Goal: Browse casually: Explore the website without a specific task or goal

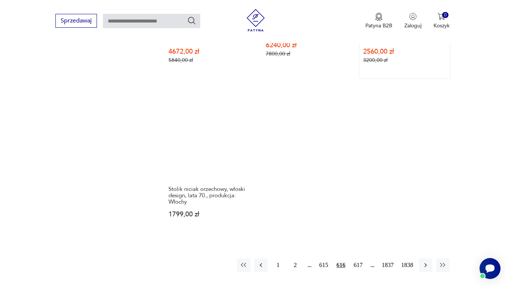
scroll to position [959, 0]
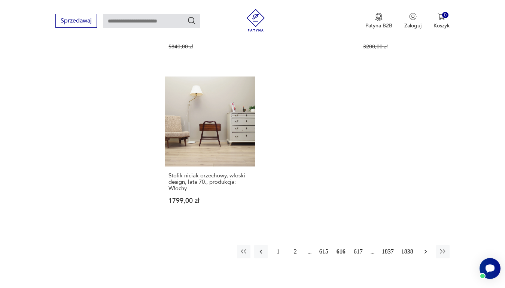
click at [428, 248] on icon "button" at bounding box center [425, 251] width 7 height 7
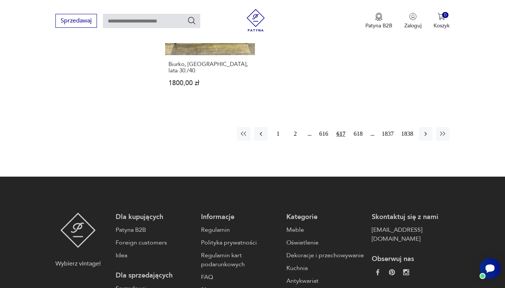
scroll to position [1071, 0]
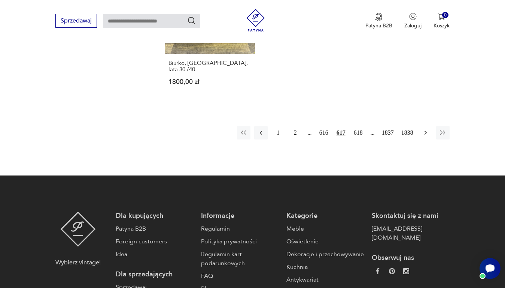
click at [427, 126] on button "button" at bounding box center [425, 132] width 13 height 13
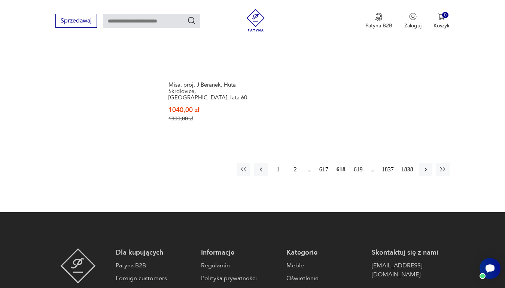
scroll to position [1071, 0]
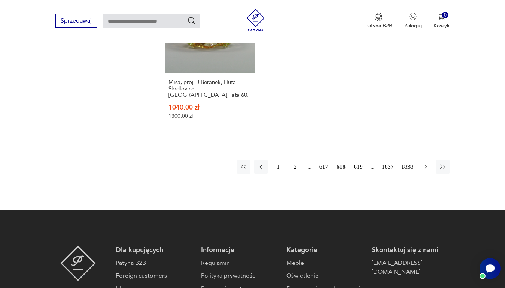
click at [427, 163] on icon "button" at bounding box center [425, 166] width 7 height 7
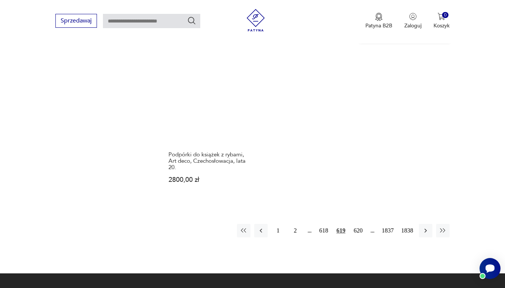
scroll to position [996, 0]
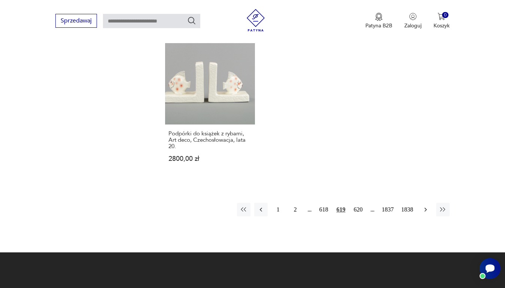
click at [426, 207] on icon "button" at bounding box center [426, 209] width 2 height 4
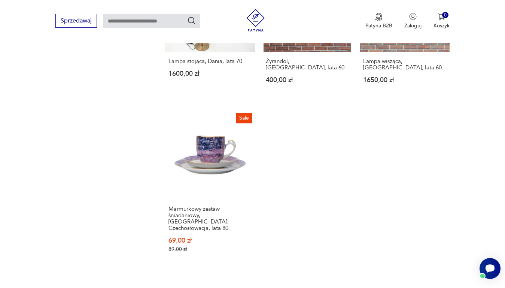
scroll to position [921, 0]
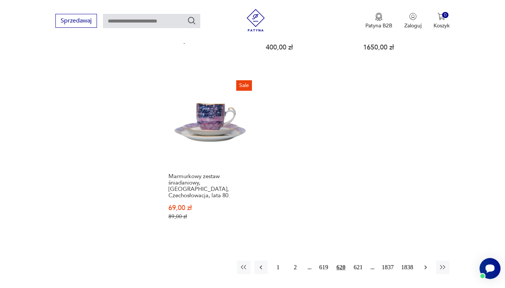
click at [428, 263] on icon "button" at bounding box center [425, 266] width 7 height 7
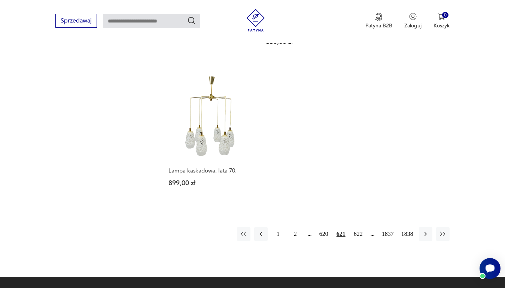
scroll to position [959, 0]
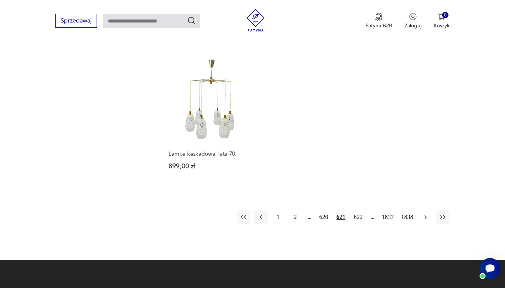
click at [428, 213] on icon "button" at bounding box center [425, 216] width 7 height 7
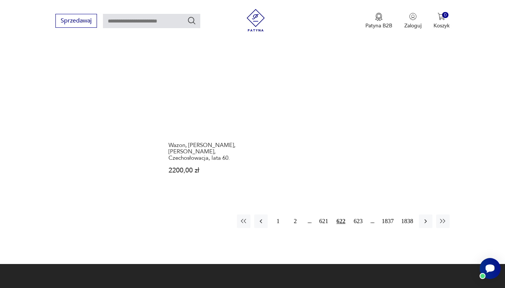
scroll to position [959, 0]
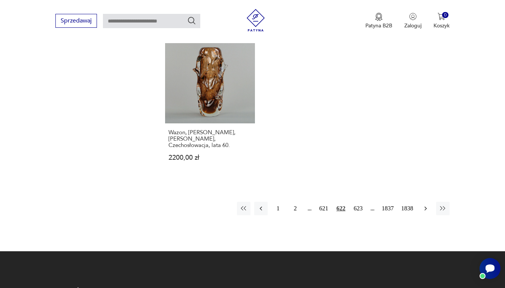
click at [427, 206] on icon "button" at bounding box center [426, 208] width 2 height 4
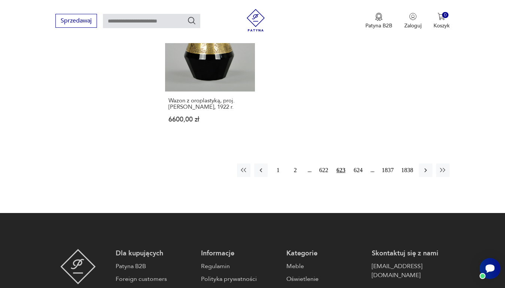
scroll to position [996, 0]
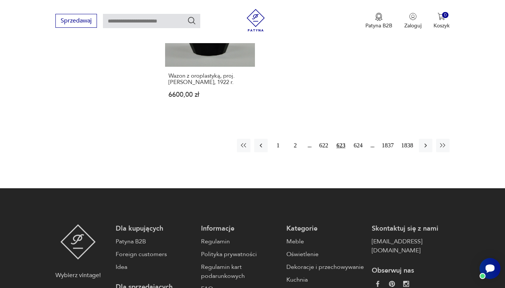
click at [433, 143] on div "1 2 622 623 624 1837 1838" at bounding box center [343, 145] width 213 height 13
click at [425, 145] on icon "button" at bounding box center [425, 145] width 7 height 7
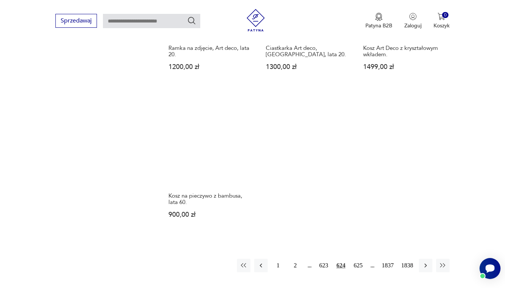
scroll to position [884, 0]
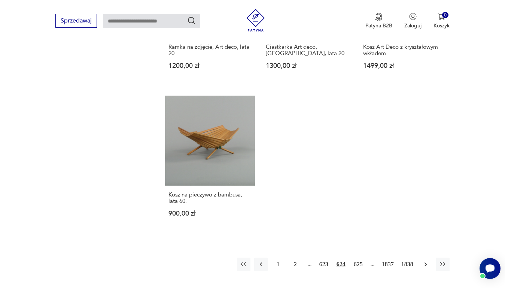
click at [427, 262] on icon "button" at bounding box center [425, 263] width 7 height 7
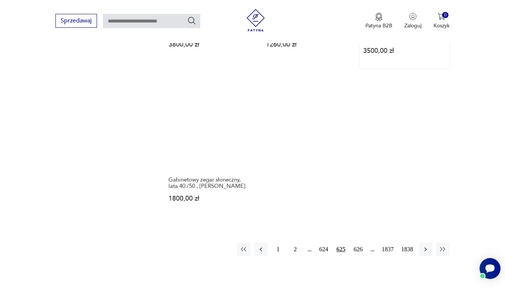
scroll to position [921, 0]
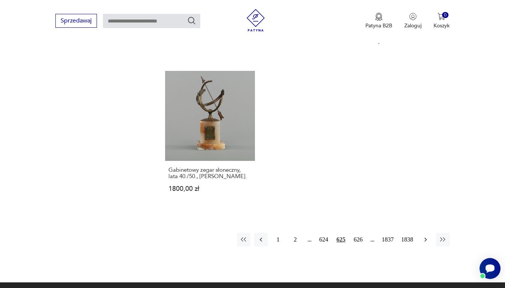
click at [427, 236] on icon "button" at bounding box center [425, 239] width 7 height 7
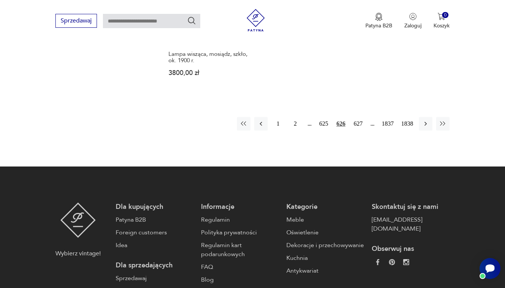
scroll to position [1034, 0]
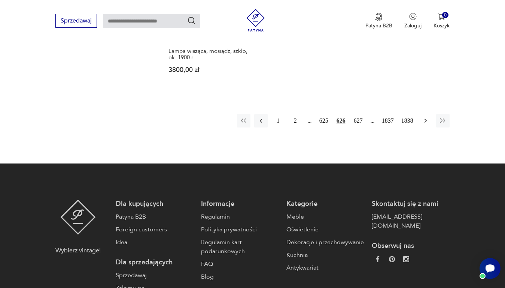
click at [426, 117] on icon "button" at bounding box center [425, 120] width 7 height 7
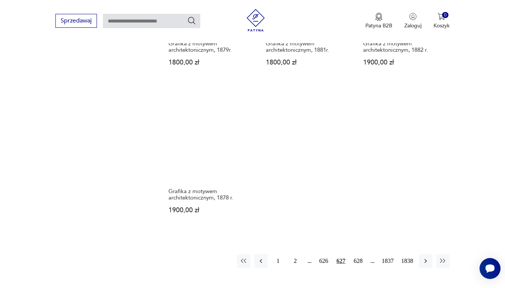
scroll to position [884, 0]
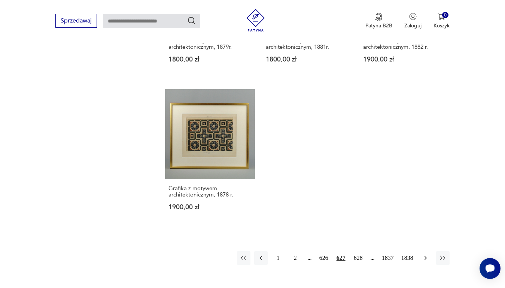
click at [426, 255] on icon "button" at bounding box center [425, 257] width 7 height 7
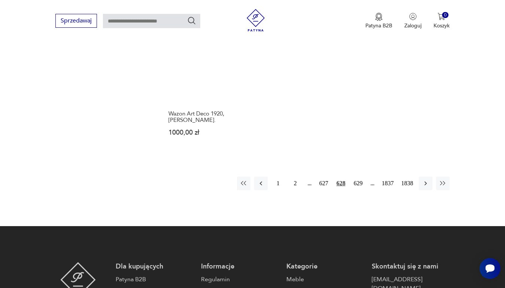
scroll to position [959, 0]
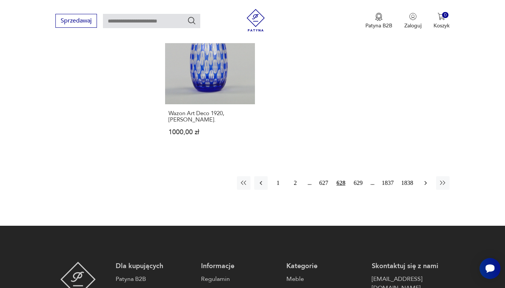
click at [426, 183] on icon "button" at bounding box center [426, 183] width 2 height 4
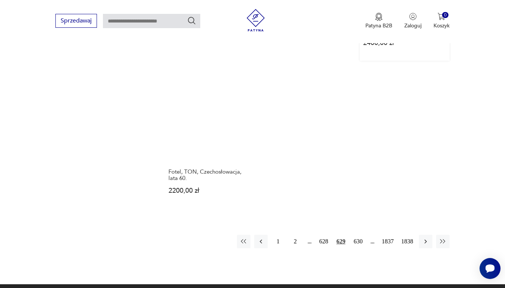
scroll to position [1034, 0]
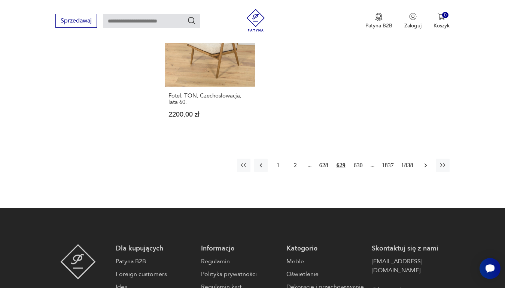
click at [424, 161] on icon "button" at bounding box center [425, 164] width 7 height 7
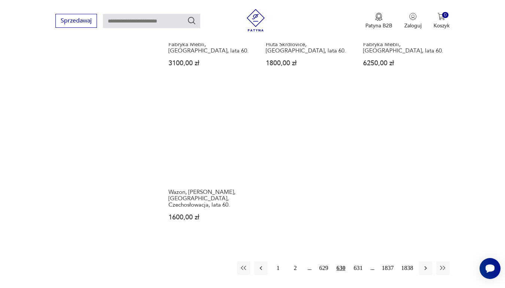
scroll to position [921, 0]
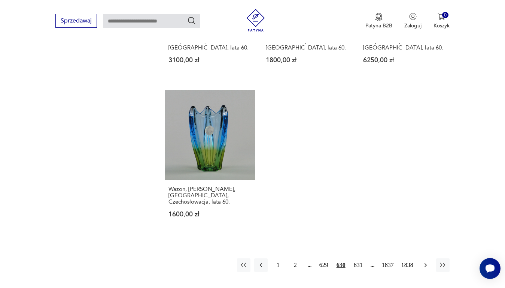
click at [429, 261] on icon "button" at bounding box center [425, 264] width 7 height 7
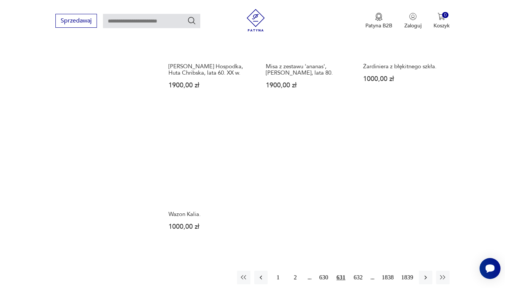
scroll to position [884, 0]
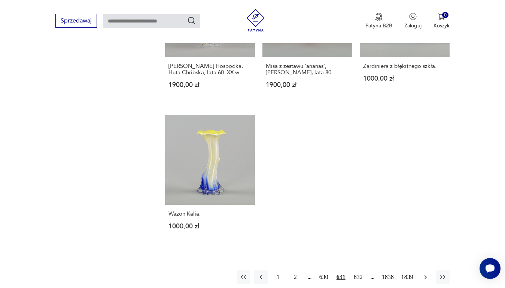
click at [428, 273] on icon "button" at bounding box center [425, 276] width 7 height 7
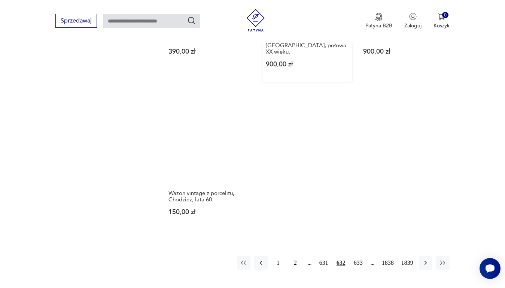
scroll to position [921, 0]
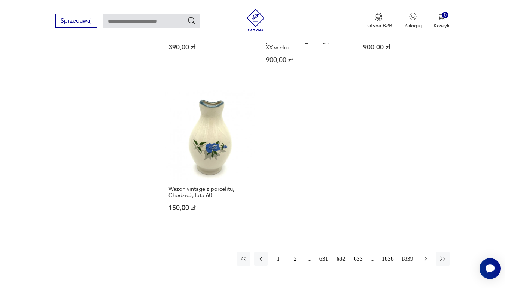
click at [429, 255] on icon "button" at bounding box center [425, 258] width 7 height 7
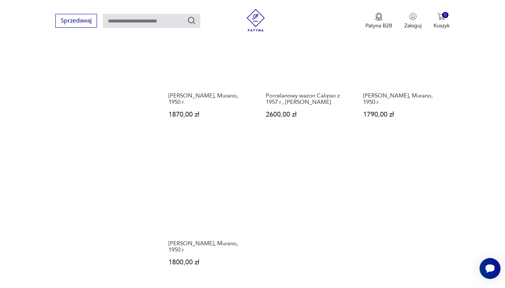
scroll to position [959, 0]
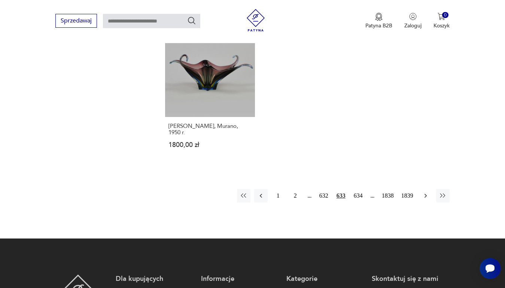
click at [425, 193] on icon "button" at bounding box center [425, 195] width 7 height 7
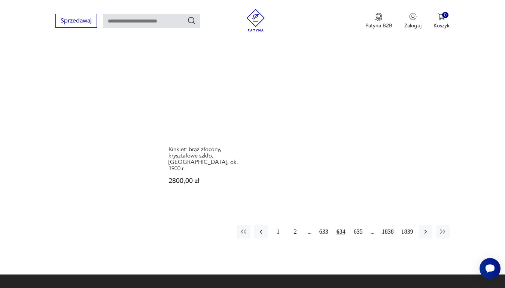
scroll to position [959, 0]
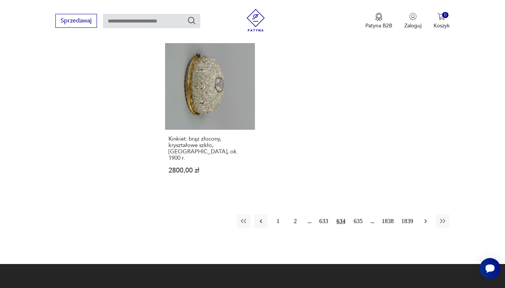
click at [425, 217] on icon "button" at bounding box center [425, 220] width 7 height 7
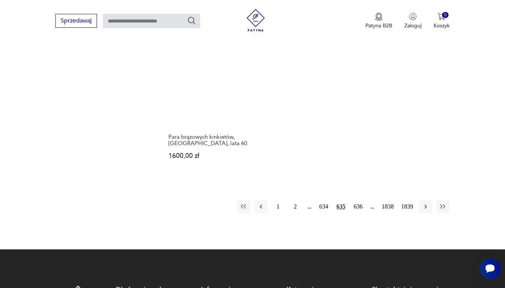
scroll to position [959, 0]
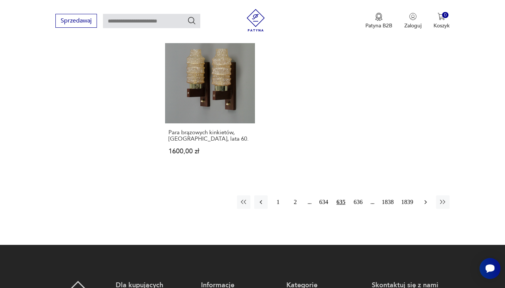
click at [427, 198] on icon "button" at bounding box center [425, 201] width 7 height 7
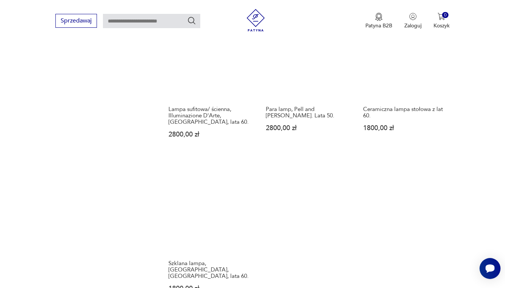
scroll to position [884, 0]
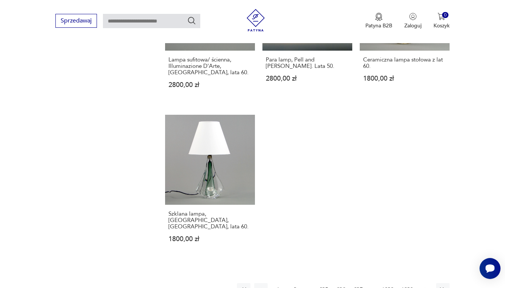
click at [426, 286] on icon "button" at bounding box center [425, 289] width 7 height 7
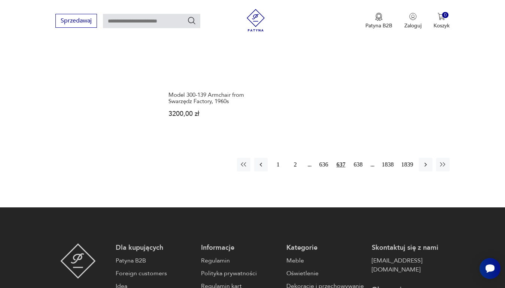
scroll to position [1034, 0]
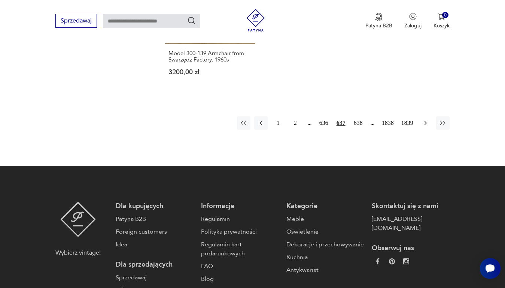
click at [428, 119] on icon "button" at bounding box center [425, 122] width 7 height 7
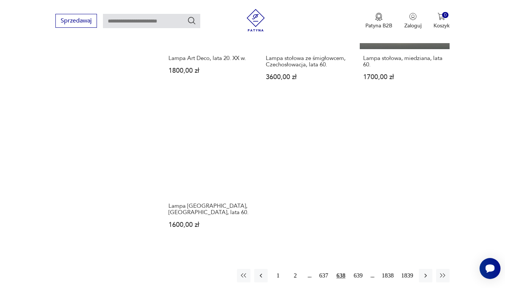
scroll to position [921, 0]
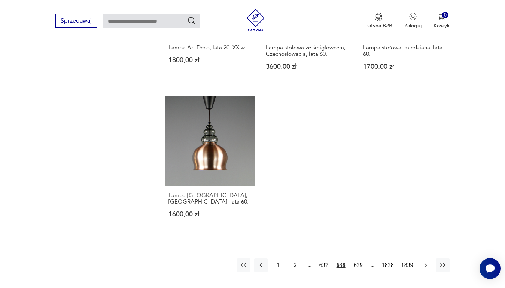
click at [423, 261] on icon "button" at bounding box center [425, 264] width 7 height 7
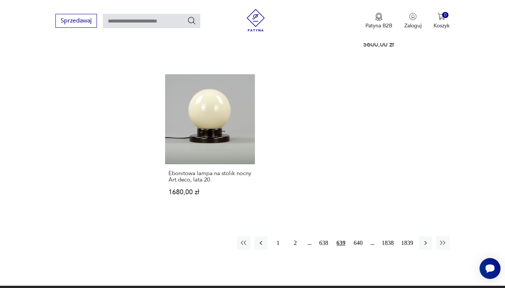
scroll to position [959, 0]
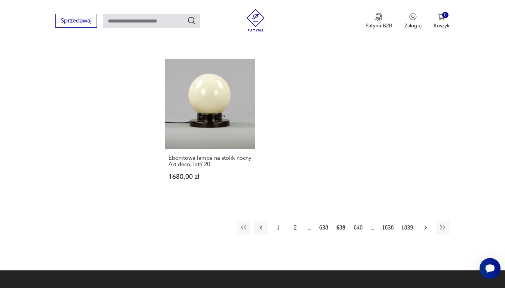
click at [425, 224] on icon "button" at bounding box center [425, 227] width 7 height 7
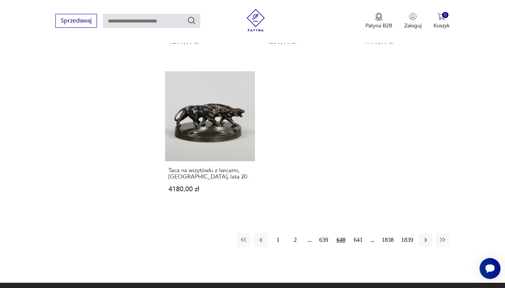
scroll to position [921, 0]
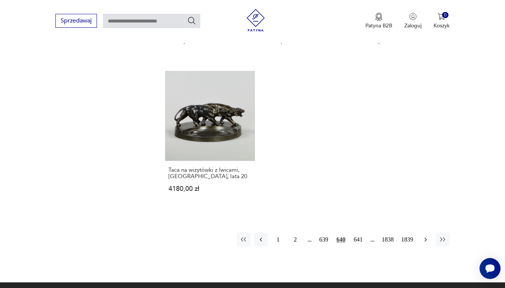
click at [430, 233] on button "button" at bounding box center [425, 239] width 13 height 13
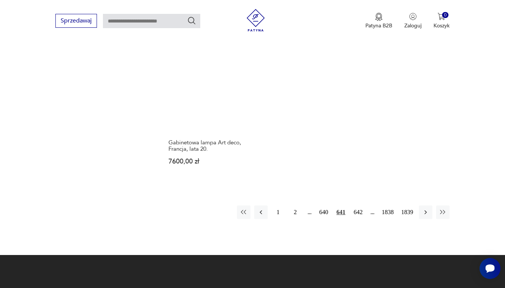
scroll to position [959, 0]
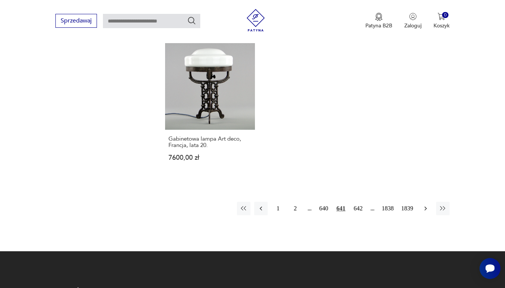
click at [426, 205] on icon "button" at bounding box center [425, 208] width 7 height 7
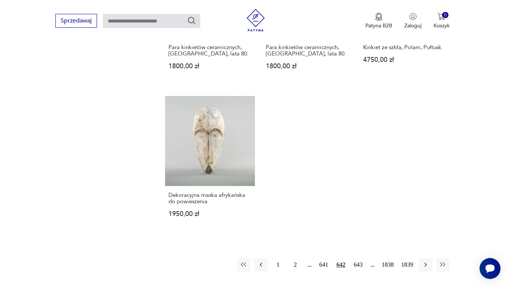
scroll to position [884, 0]
click at [425, 262] on icon "button" at bounding box center [426, 264] width 2 height 4
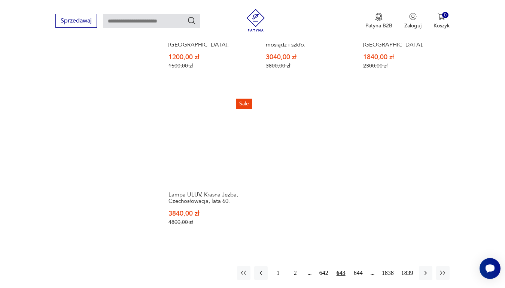
scroll to position [996, 0]
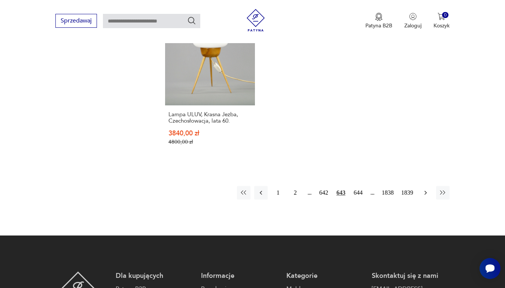
click at [422, 186] on button "button" at bounding box center [425, 192] width 13 height 13
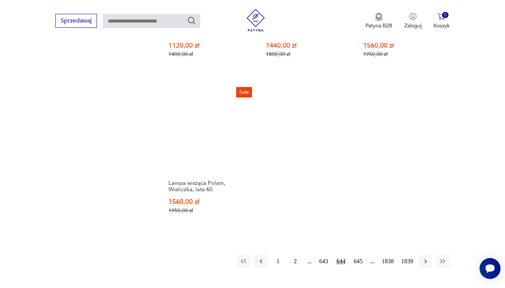
scroll to position [959, 0]
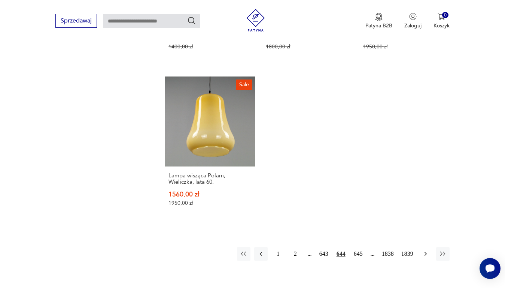
click at [426, 251] on icon "button" at bounding box center [426, 253] width 2 height 4
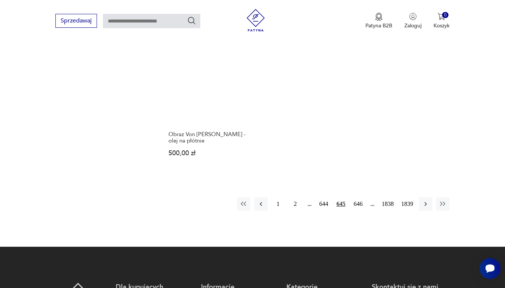
scroll to position [996, 0]
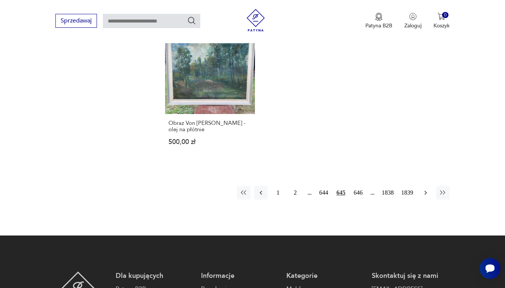
click at [427, 190] on icon "button" at bounding box center [426, 192] width 2 height 4
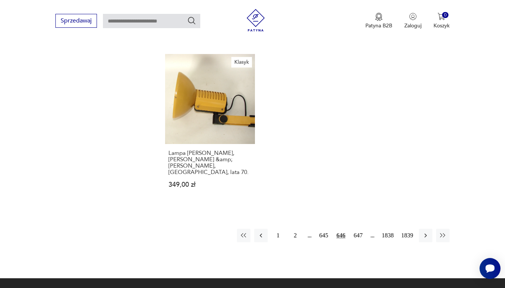
scroll to position [1034, 0]
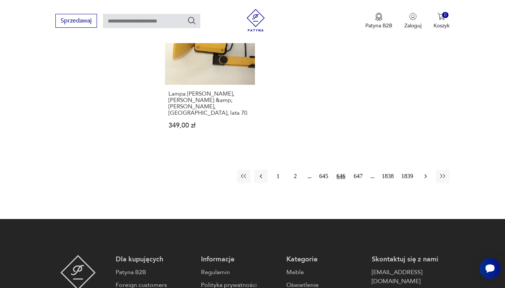
click at [424, 172] on icon "button" at bounding box center [425, 175] width 7 height 7
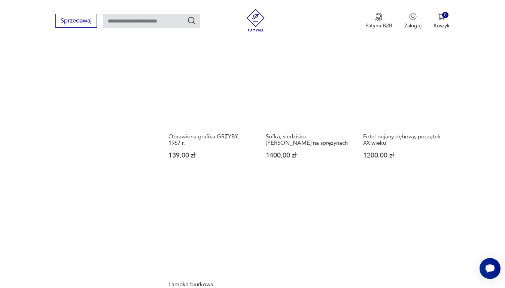
scroll to position [884, 0]
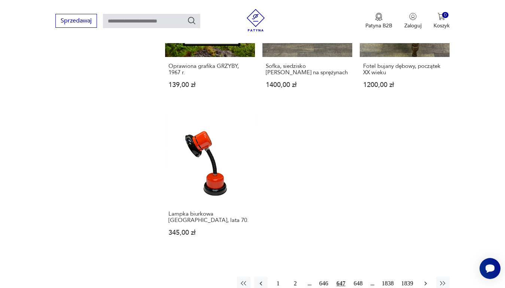
click at [425, 280] on icon "button" at bounding box center [425, 283] width 7 height 7
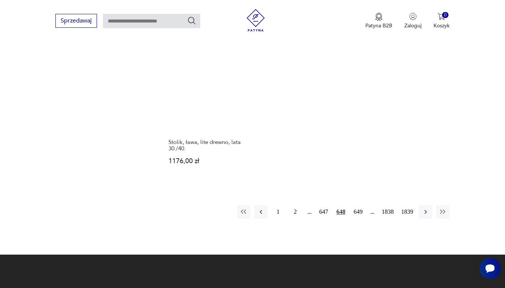
scroll to position [1071, 0]
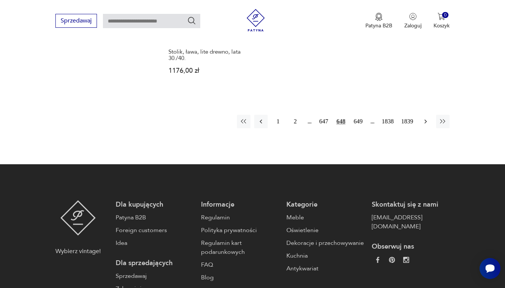
click at [428, 118] on icon "button" at bounding box center [425, 121] width 7 height 7
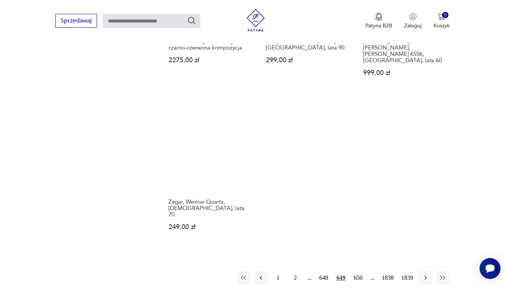
scroll to position [959, 0]
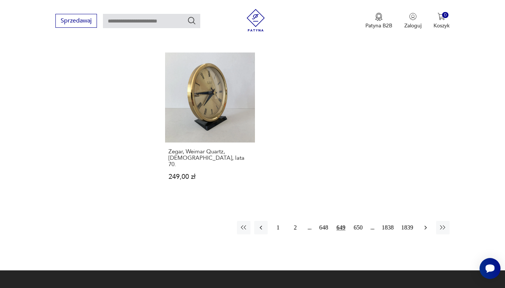
click at [427, 224] on icon "button" at bounding box center [425, 227] width 7 height 7
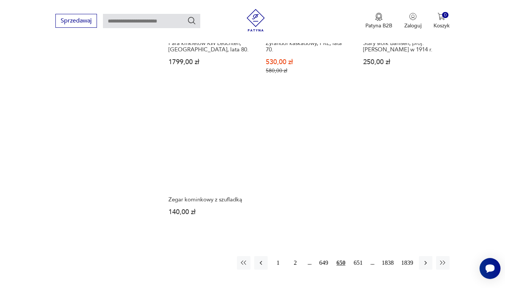
scroll to position [921, 0]
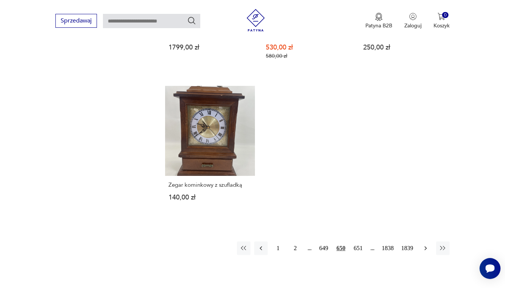
click at [428, 244] on icon "button" at bounding box center [425, 247] width 7 height 7
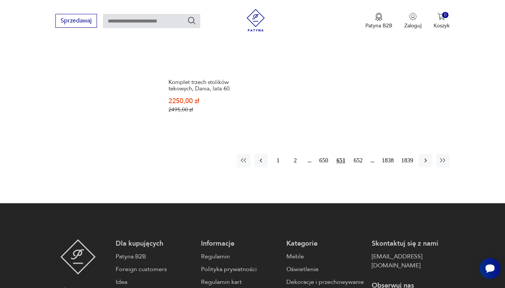
scroll to position [996, 0]
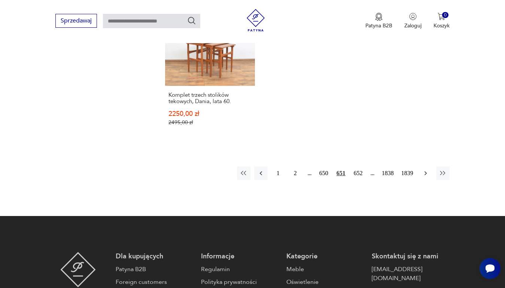
click at [425, 169] on icon "button" at bounding box center [425, 172] width 7 height 7
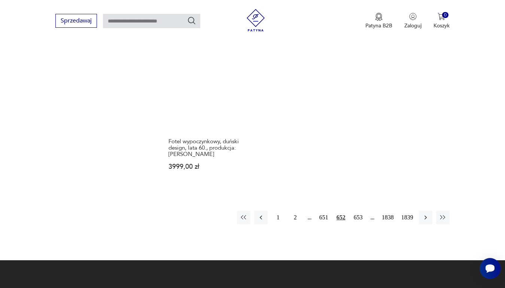
scroll to position [996, 0]
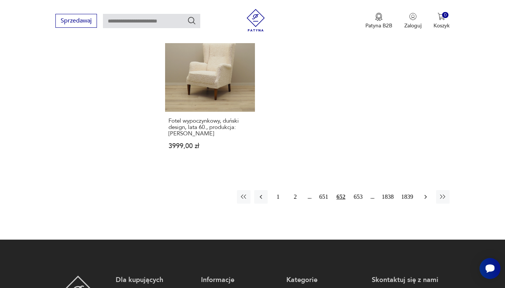
click at [428, 193] on icon "button" at bounding box center [425, 196] width 7 height 7
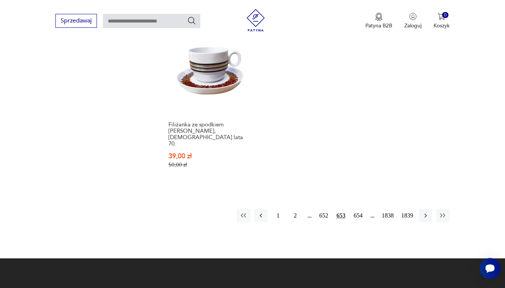
scroll to position [1034, 0]
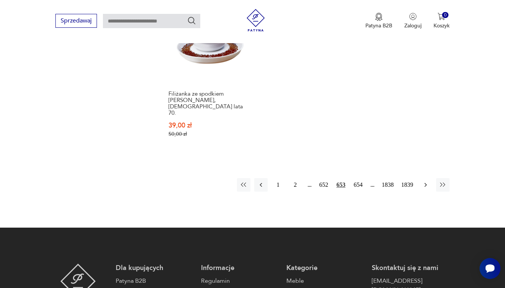
click at [423, 181] on icon "button" at bounding box center [425, 184] width 7 height 7
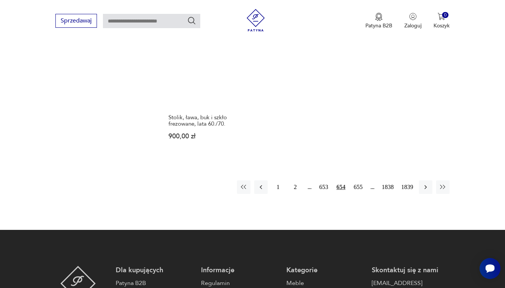
scroll to position [996, 0]
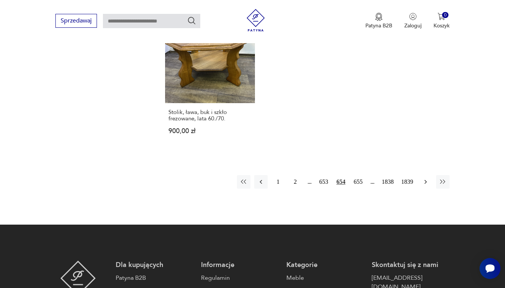
click at [425, 183] on icon "button" at bounding box center [426, 181] width 2 height 4
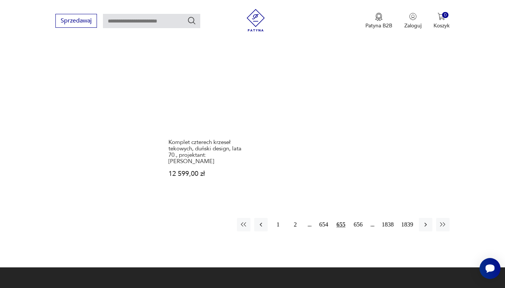
scroll to position [996, 0]
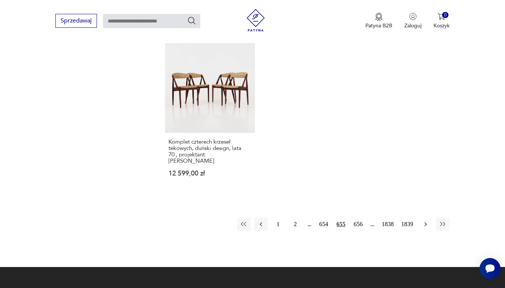
click at [425, 222] on icon "button" at bounding box center [426, 224] width 2 height 4
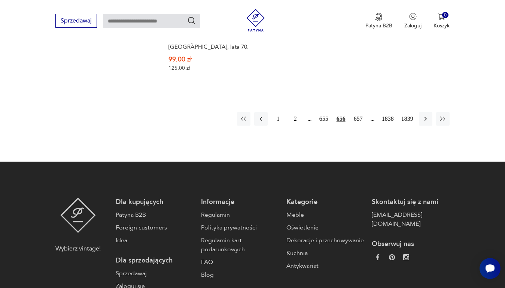
scroll to position [1071, 0]
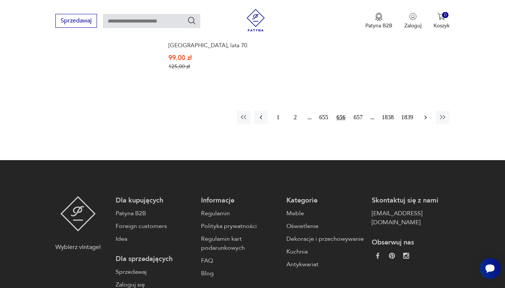
click at [425, 114] on icon "button" at bounding box center [425, 117] width 7 height 7
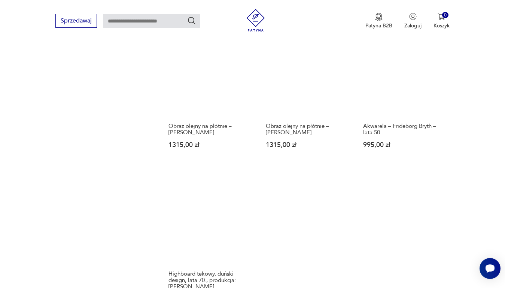
scroll to position [921, 0]
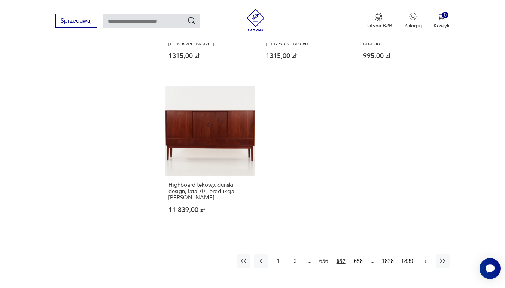
click at [426, 259] on icon "button" at bounding box center [426, 261] width 2 height 4
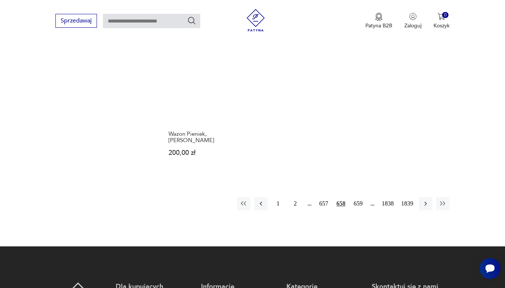
scroll to position [1034, 0]
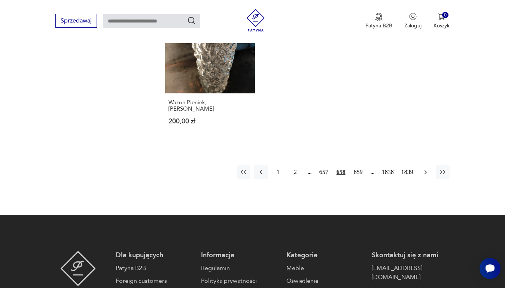
click at [425, 168] on icon "button" at bounding box center [425, 171] width 7 height 7
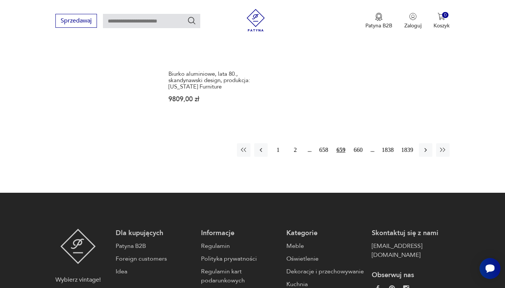
scroll to position [1071, 0]
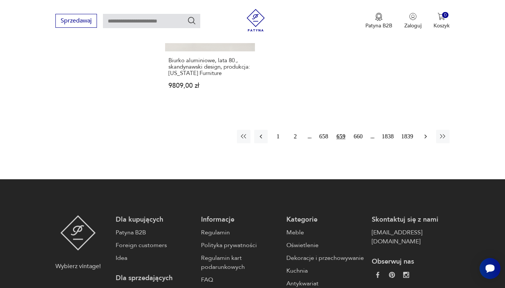
click at [426, 133] on icon "button" at bounding box center [425, 136] width 7 height 7
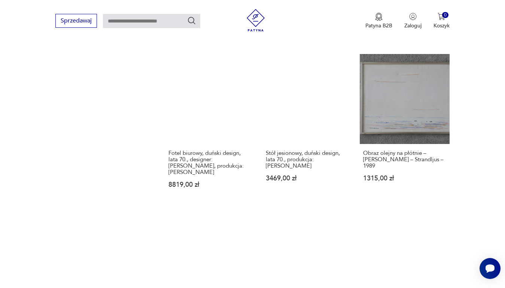
scroll to position [921, 0]
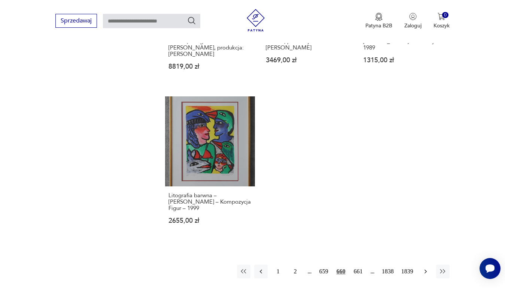
click at [424, 268] on icon "button" at bounding box center [425, 271] width 7 height 7
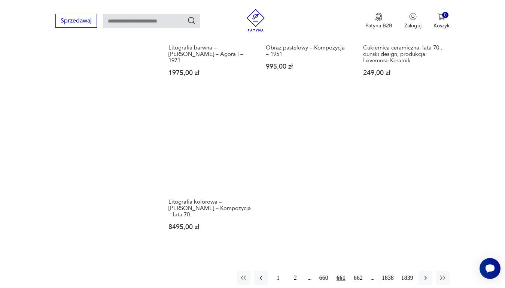
scroll to position [921, 0]
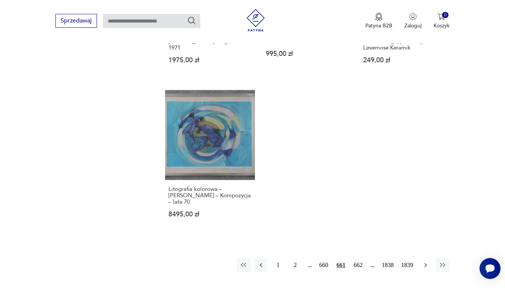
click at [424, 261] on icon "button" at bounding box center [425, 264] width 7 height 7
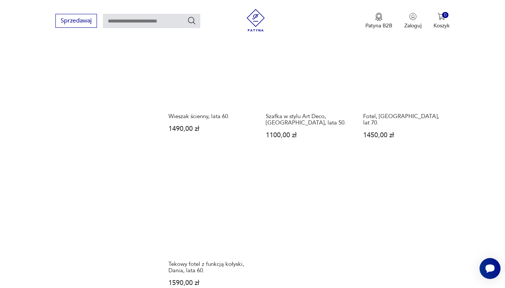
scroll to position [921, 0]
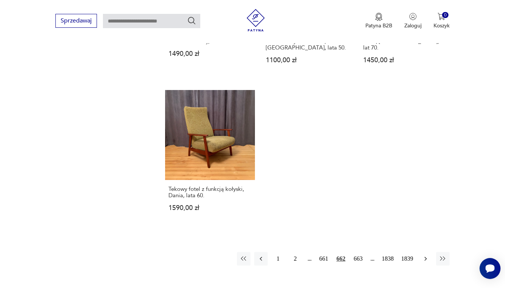
click at [428, 255] on icon "button" at bounding box center [425, 258] width 7 height 7
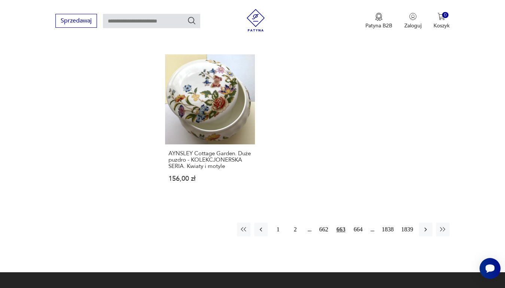
scroll to position [959, 0]
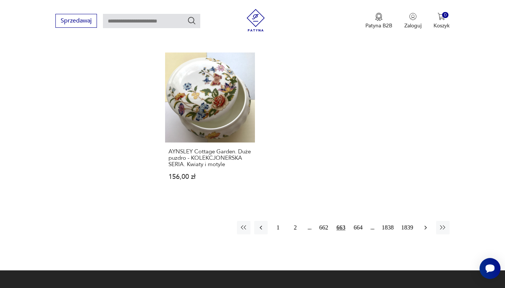
click at [427, 224] on icon "button" at bounding box center [425, 227] width 7 height 7
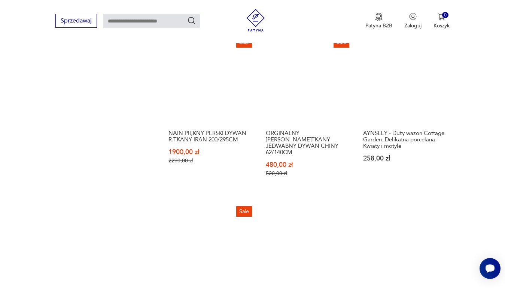
scroll to position [921, 0]
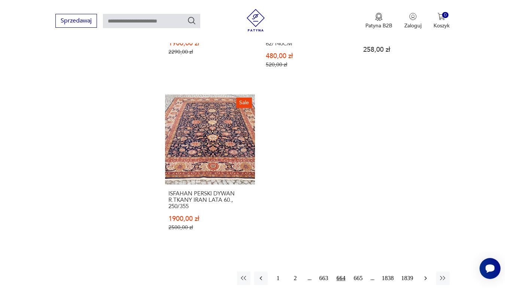
click at [420, 271] on button "button" at bounding box center [425, 277] width 13 height 13
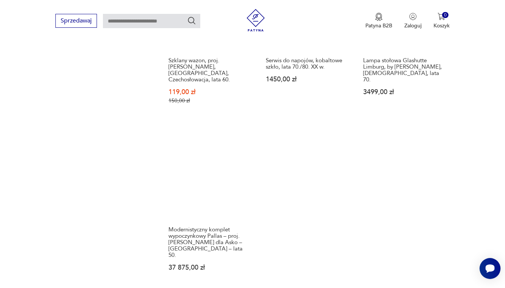
scroll to position [921, 0]
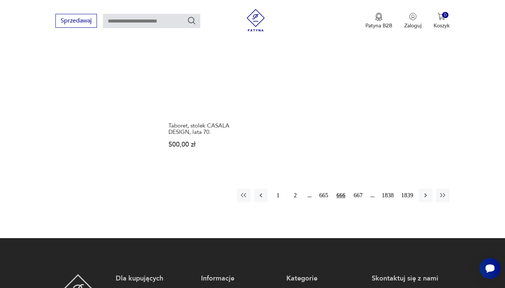
scroll to position [996, 0]
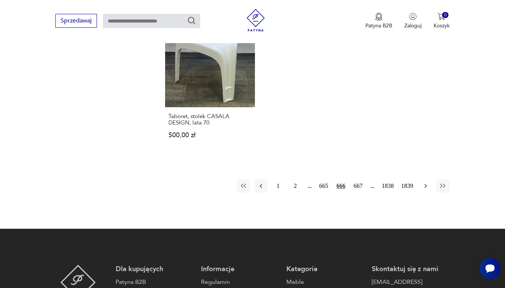
click at [424, 182] on icon "button" at bounding box center [425, 185] width 7 height 7
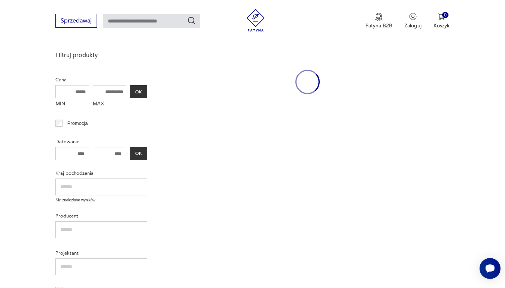
scroll to position [97, 0]
